Goal: Check status: Check status

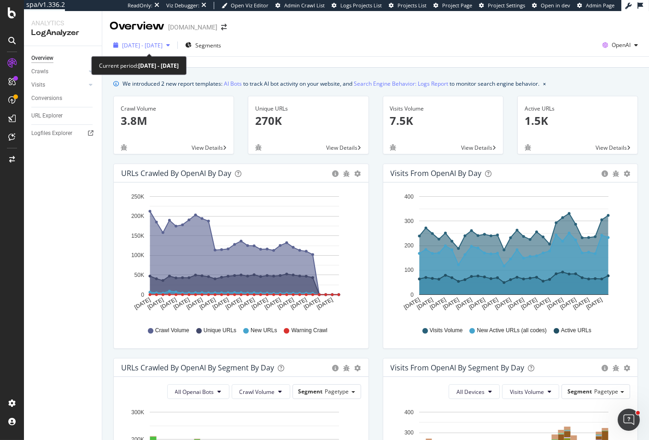
click at [163, 41] on span "[DATE] - [DATE]" at bounding box center [142, 45] width 41 height 8
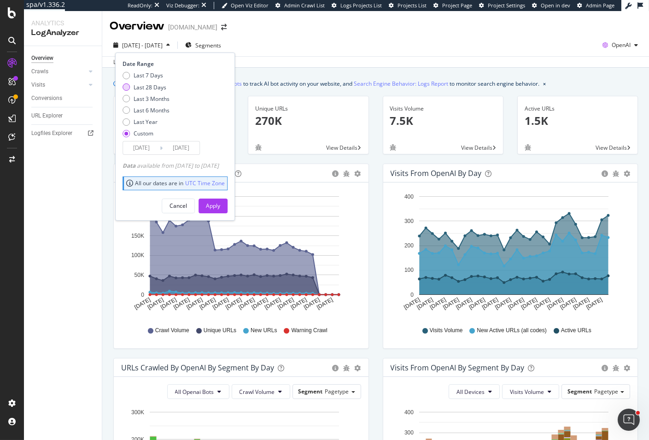
click at [150, 87] on div "Last 28 Days" at bounding box center [150, 87] width 33 height 8
type input "[DATE]"
click at [220, 207] on div "Apply" at bounding box center [213, 206] width 14 height 8
